Goal: Check status: Check status

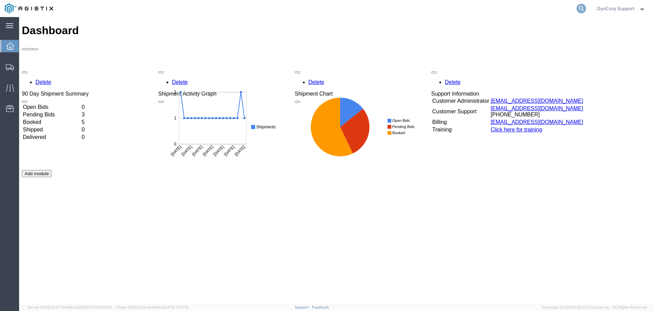
click at [580, 8] on icon at bounding box center [582, 9] width 10 height 10
click at [504, 8] on input "search" at bounding box center [473, 8] width 208 height 16
paste input "57054976"
type input "57054976"
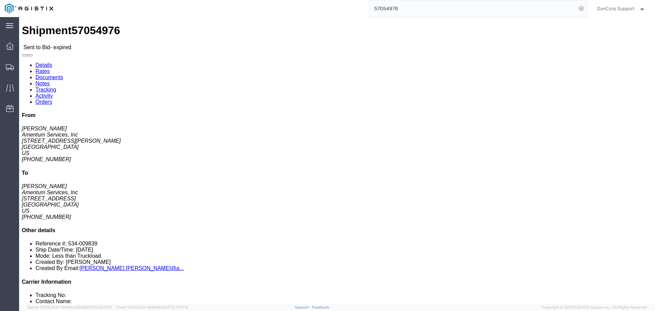
click link "Rates"
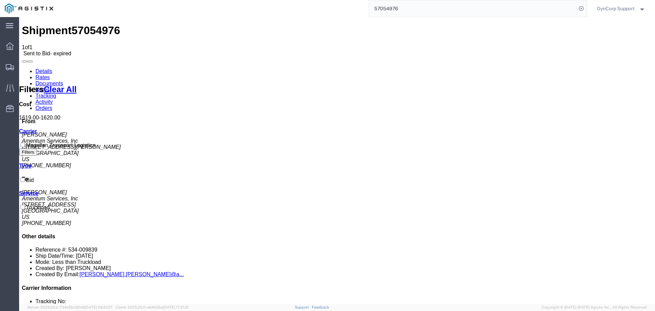
click at [42, 68] on link "Details" at bounding box center [44, 71] width 17 height 6
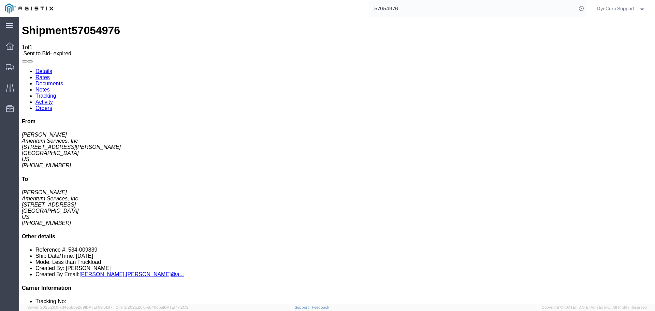
click span "57054976"
copy span "57054976"
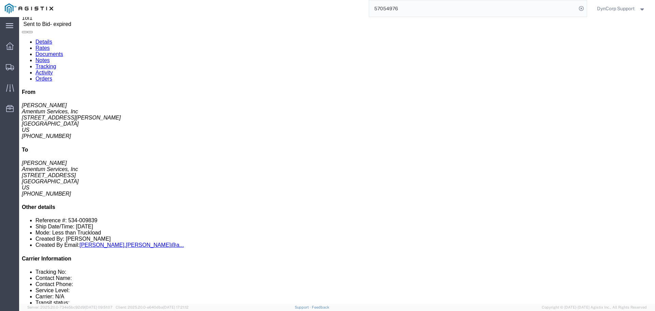
scroll to position [68, 0]
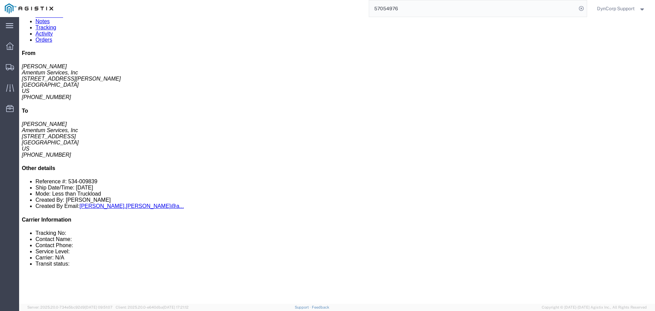
click button "button"
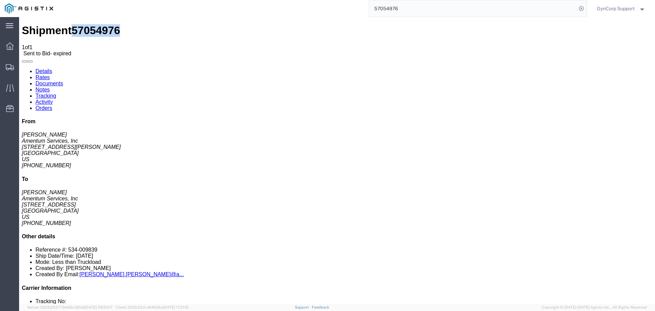
click link "Notes"
click at [63, 81] on link "Documents" at bounding box center [50, 84] width 28 height 6
drag, startPoint x: 78, startPoint y: 143, endPoint x: 71, endPoint y: 143, distance: 6.8
click at [37, 68] on link "Details" at bounding box center [44, 71] width 17 height 6
